Goal: Download file/media

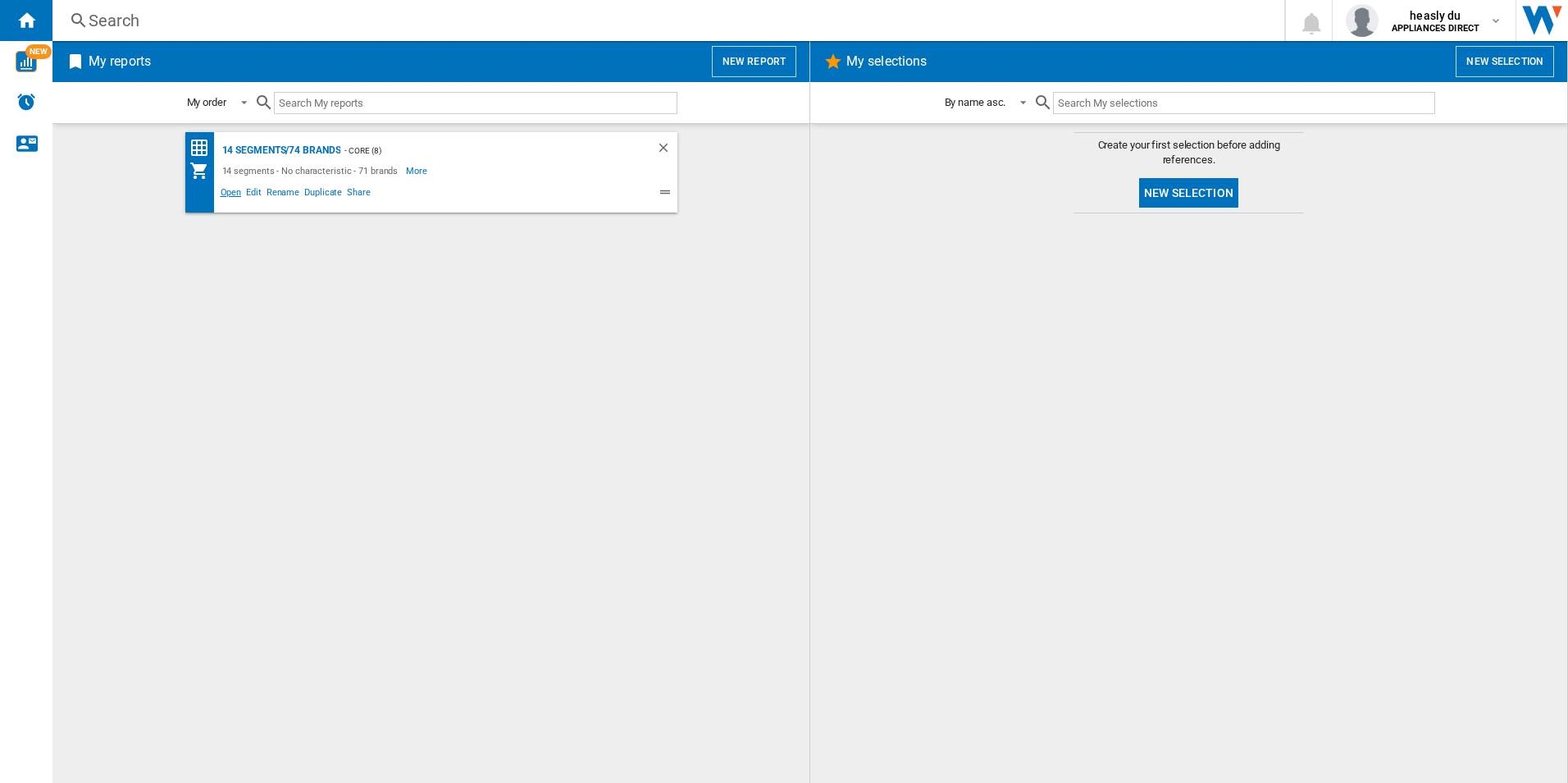
click at [231, 192] on span "Open" at bounding box center [231, 194] width 26 height 20
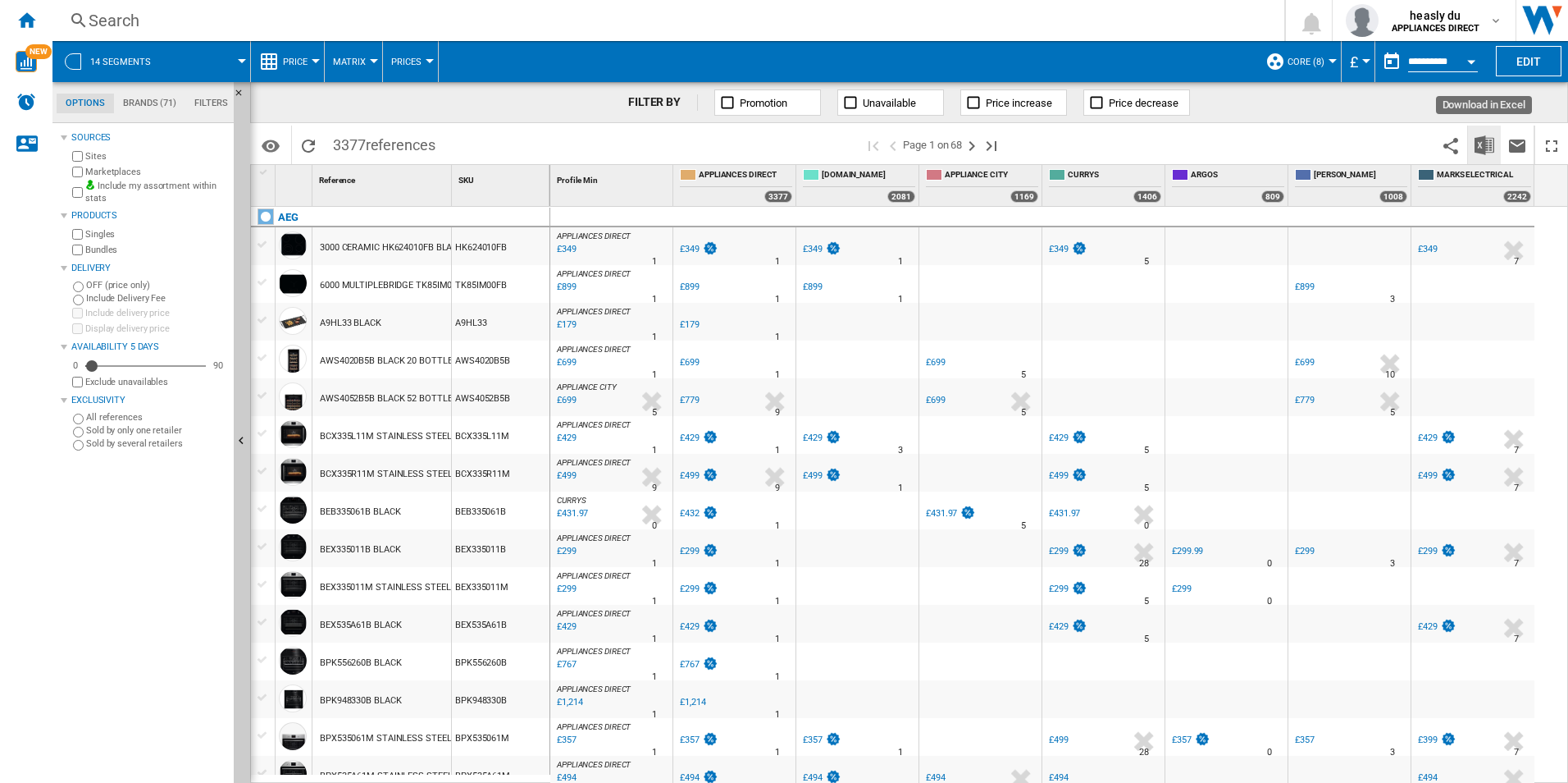
click at [1487, 148] on img "Download in Excel" at bounding box center [1483, 145] width 20 height 20
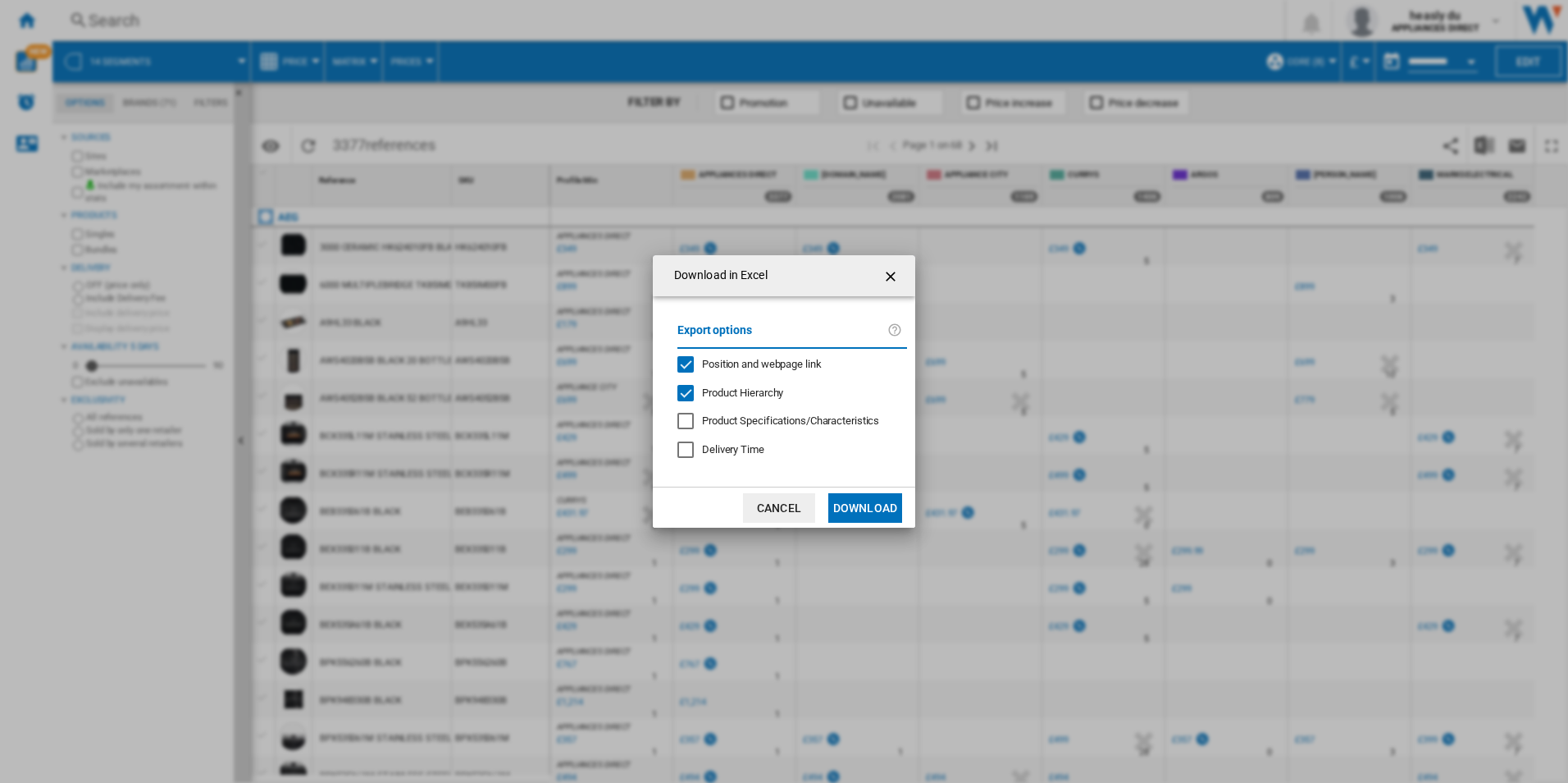
click at [899, 503] on button "Download" at bounding box center [864, 507] width 73 height 29
